Goal: Transaction & Acquisition: Purchase product/service

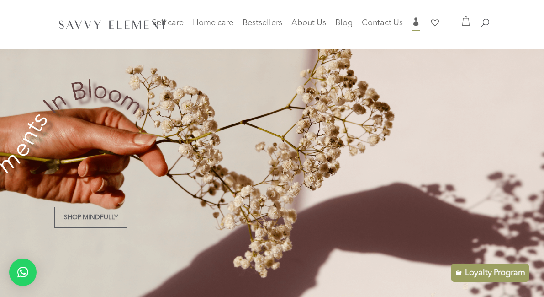
click at [403, 22] on span "Contact Us" at bounding box center [382, 23] width 41 height 8
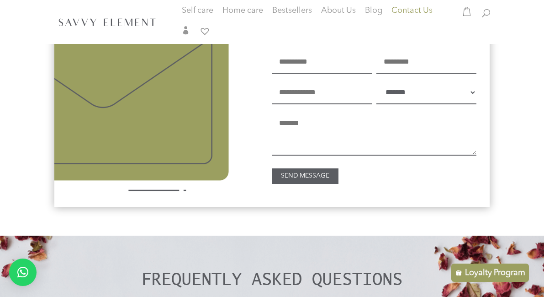
scroll to position [672, 0]
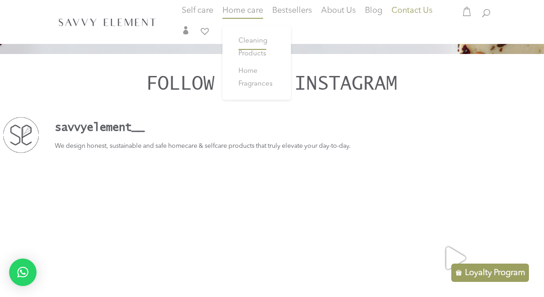
click at [257, 50] on link "Cleaning Products" at bounding box center [256, 47] width 55 height 30
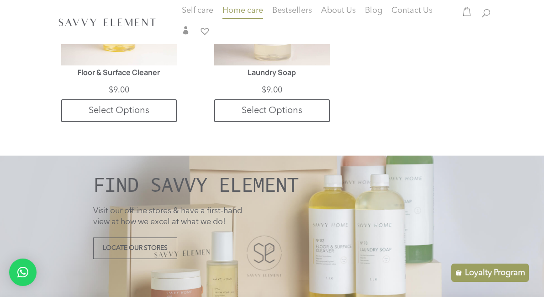
scroll to position [762, 0]
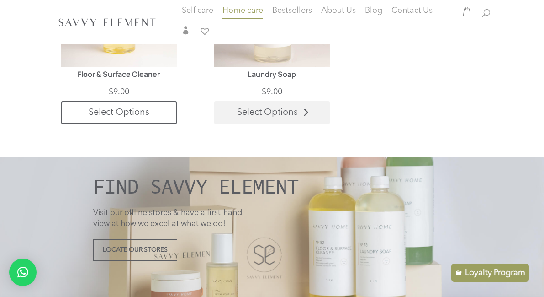
click at [291, 113] on link "Select Options" at bounding box center [271, 112] width 115 height 23
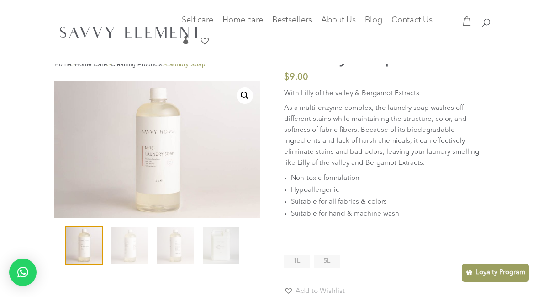
scroll to position [37, 0]
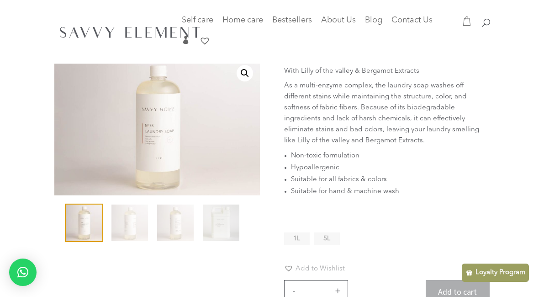
click at [327, 239] on span "5L" at bounding box center [326, 238] width 7 height 6
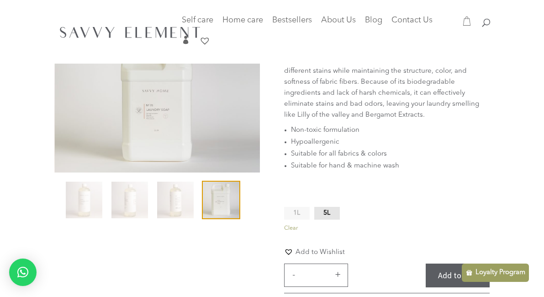
scroll to position [79, 0]
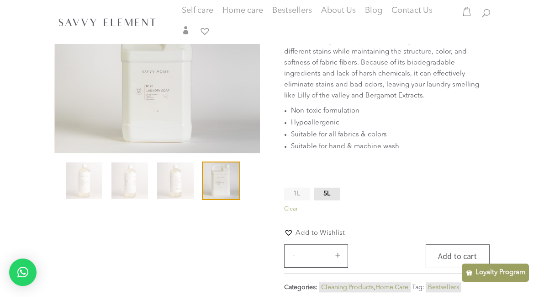
click at [456, 255] on button "Add to cart" at bounding box center [458, 256] width 64 height 24
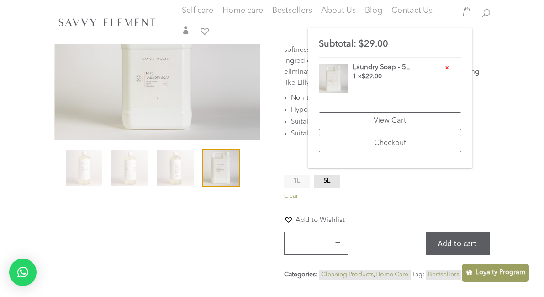
scroll to position [0, 0]
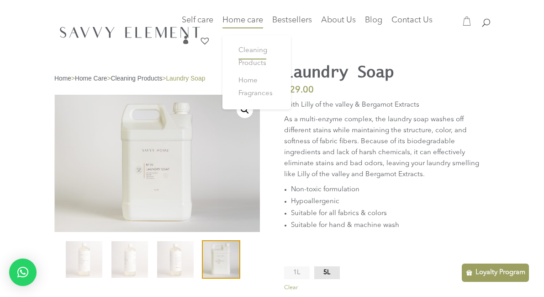
click at [250, 58] on span "Cleaning Products" at bounding box center [253, 57] width 29 height 20
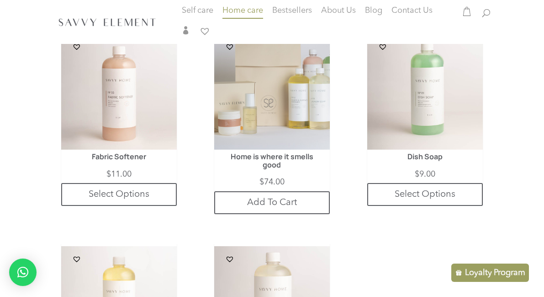
scroll to position [498, 0]
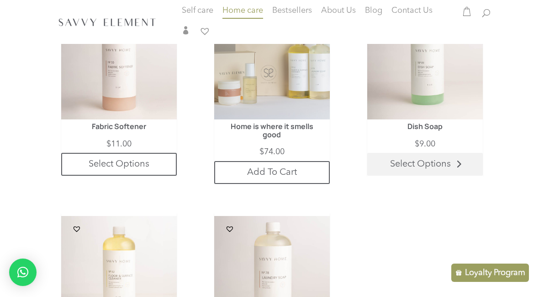
click at [407, 163] on link "Select Options" at bounding box center [424, 164] width 115 height 23
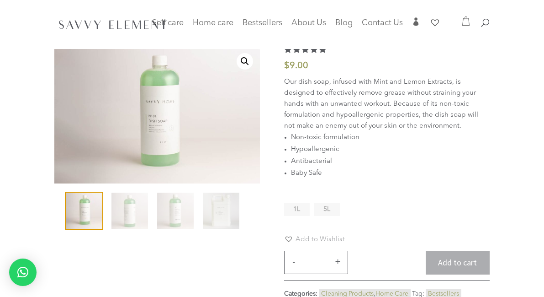
click at [324, 209] on span "5L" at bounding box center [326, 209] width 7 height 6
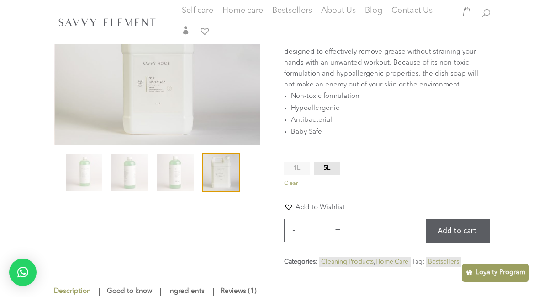
scroll to position [91, 0]
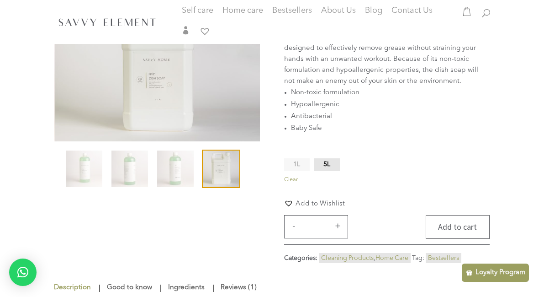
click at [465, 224] on button "Add to cart" at bounding box center [458, 227] width 64 height 24
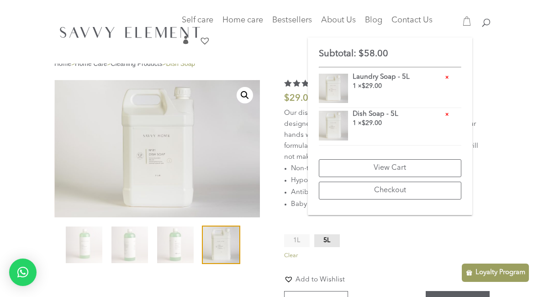
scroll to position [0, 0]
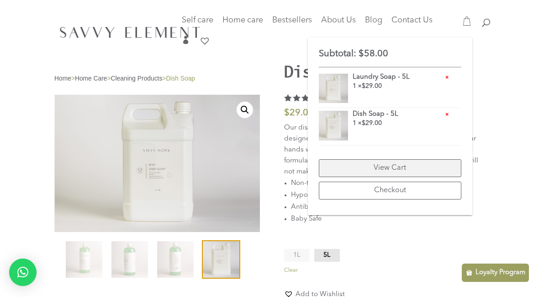
click at [387, 164] on link "View Cart" at bounding box center [390, 168] width 143 height 18
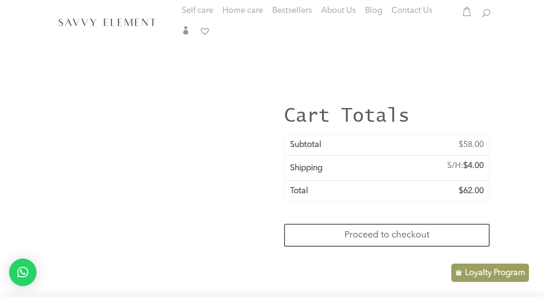
scroll to position [466, 0]
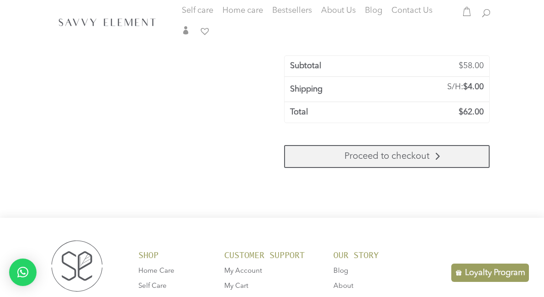
click at [376, 157] on link "Proceed to checkout" at bounding box center [387, 156] width 206 height 23
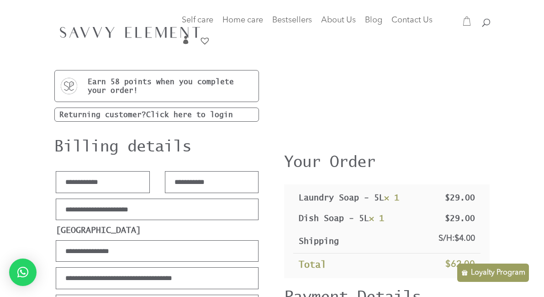
click at [157, 115] on link "Click here to login" at bounding box center [189, 114] width 87 height 8
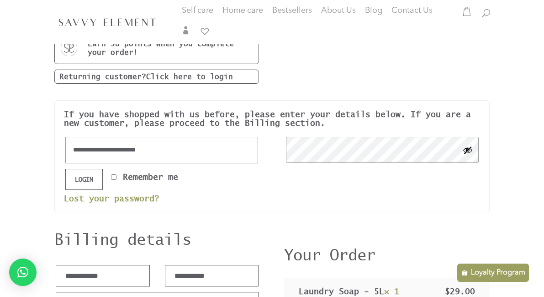
scroll to position [115, 0]
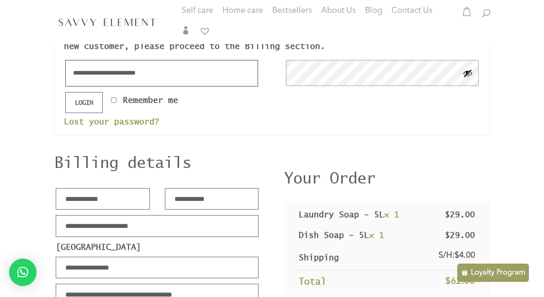
type input "**********"
click at [88, 103] on button "Login" at bounding box center [83, 102] width 37 height 21
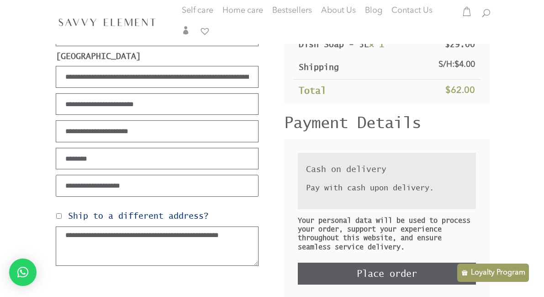
scroll to position [169, 0]
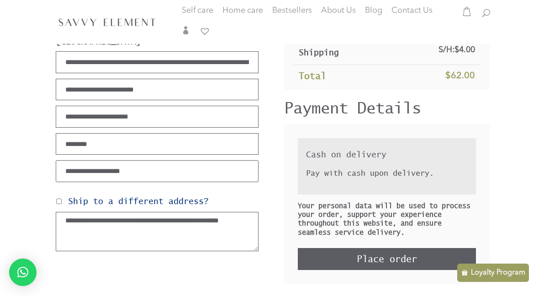
drag, startPoint x: 122, startPoint y: 229, endPoint x: 64, endPoint y: 217, distance: 59.6
click at [64, 217] on textarea "Order notes (optional)" at bounding box center [157, 231] width 203 height 39
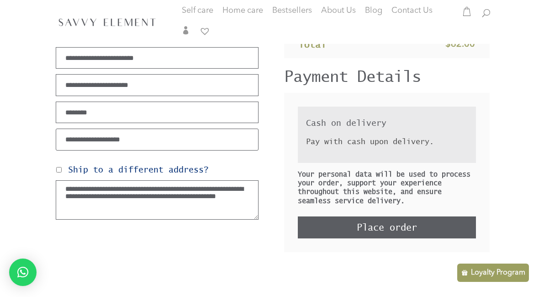
scroll to position [225, 0]
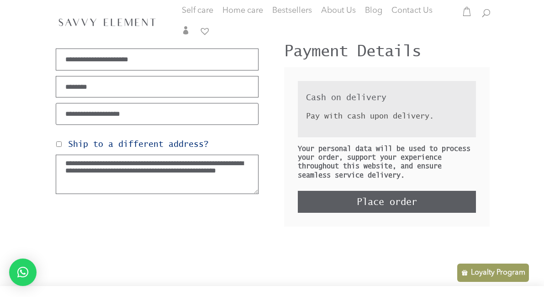
click at [202, 162] on textarea "**********" at bounding box center [157, 173] width 203 height 39
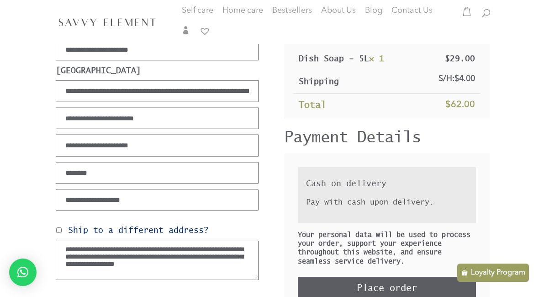
scroll to position [158, 0]
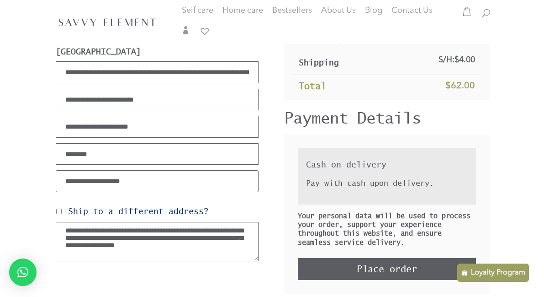
type textarea "**********"
click at [339, 267] on button "Place order" at bounding box center [387, 269] width 178 height 22
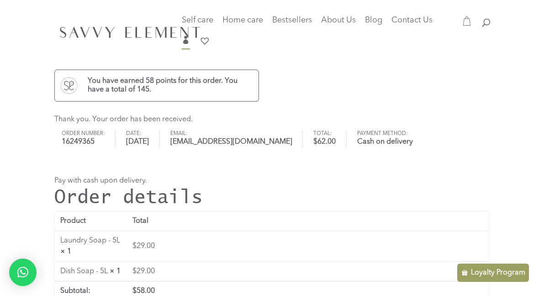
click at [185, 42] on span "" at bounding box center [186, 40] width 8 height 8
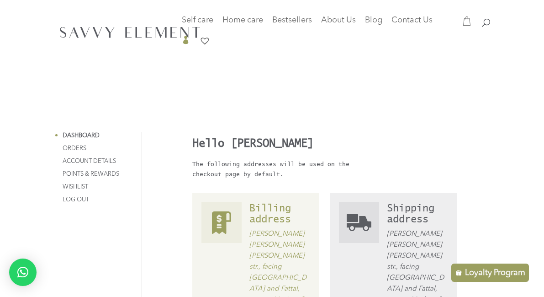
click at [68, 148] on link "Orders" at bounding box center [75, 148] width 24 height 6
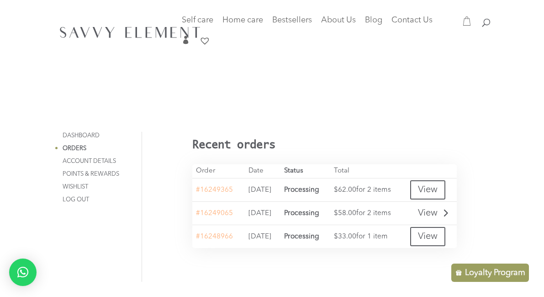
click at [436, 210] on link "View" at bounding box center [427, 212] width 35 height 19
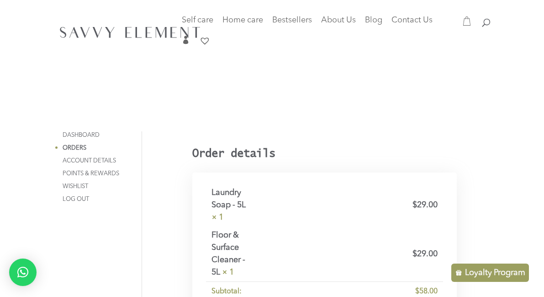
click at [70, 198] on link "Log out" at bounding box center [76, 199] width 27 height 6
